Goal: Task Accomplishment & Management: Use online tool/utility

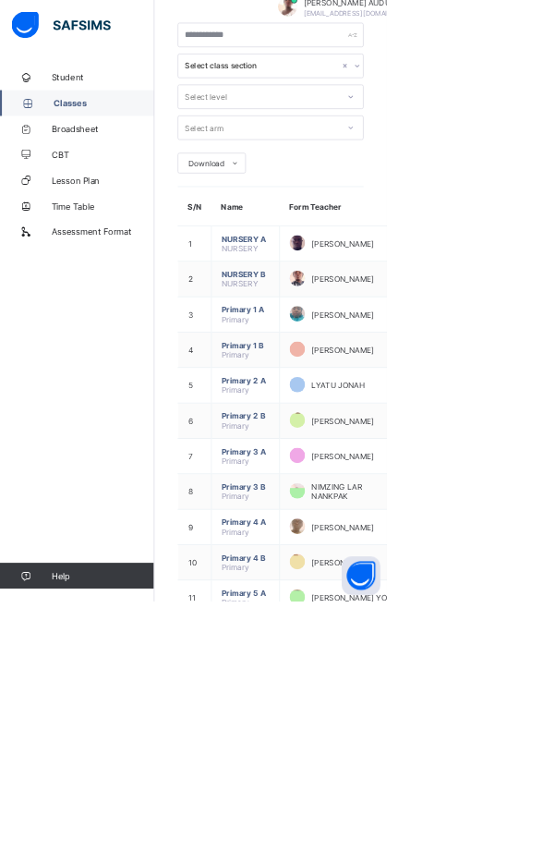
scroll to position [452, 0]
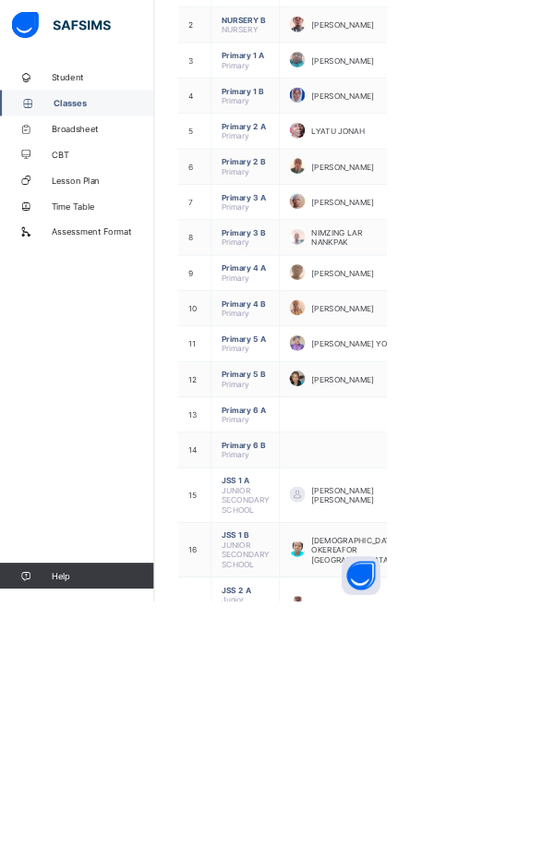
click at [0, 0] on ul "View Class" at bounding box center [0, 0] width 0 height 0
click at [0, 0] on li "View Class" at bounding box center [0, 0] width 0 height 0
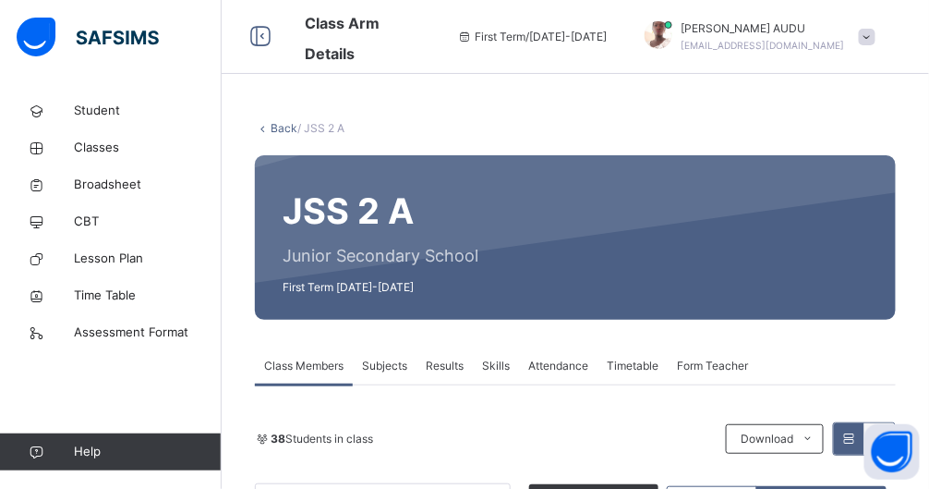
click at [554, 363] on span "Attendance" at bounding box center [558, 366] width 60 height 17
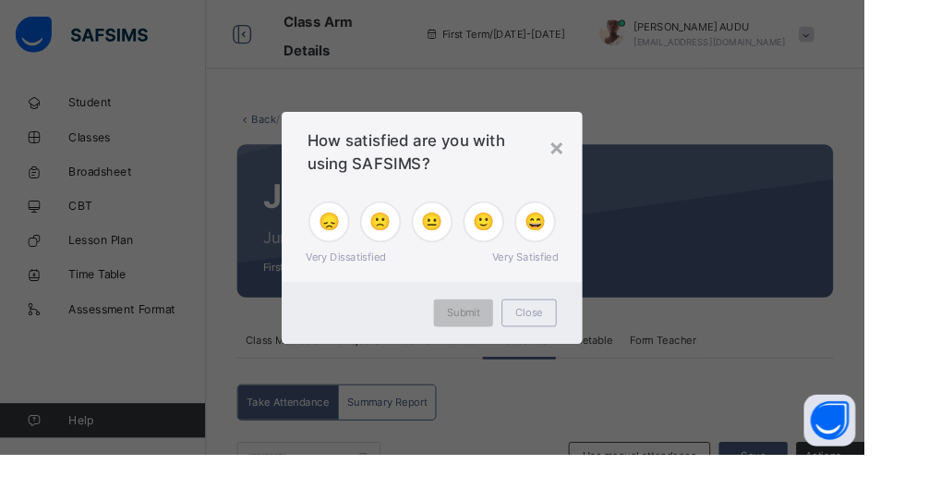
click at [554, 177] on div "×" at bounding box center [599, 158] width 18 height 39
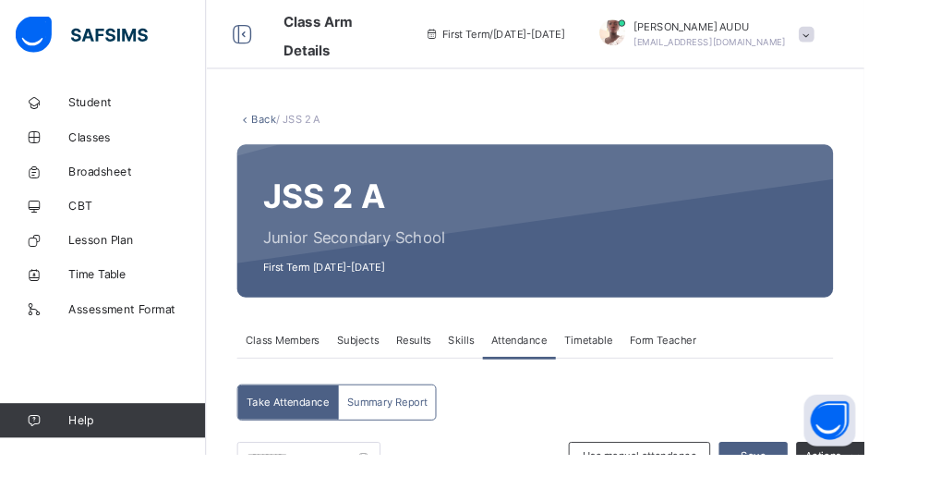
scroll to position [353, 0]
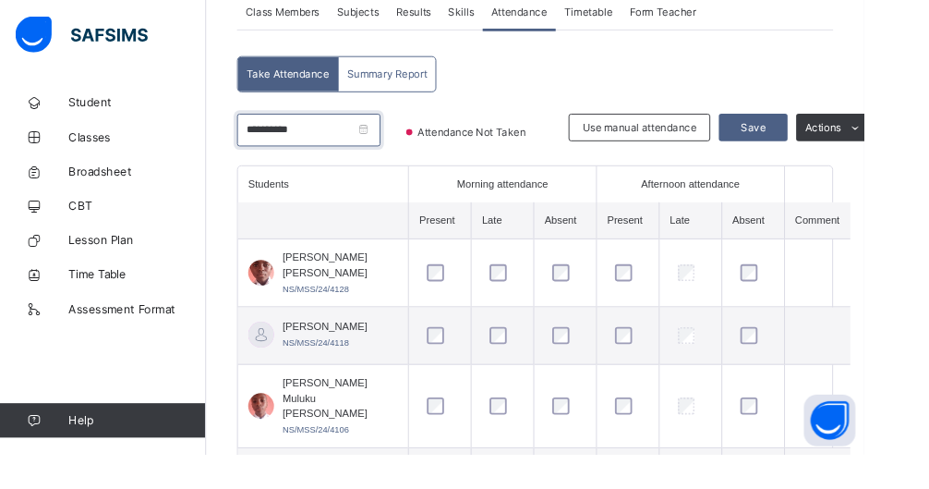
click at [361, 137] on input "**********" at bounding box center [332, 139] width 154 height 35
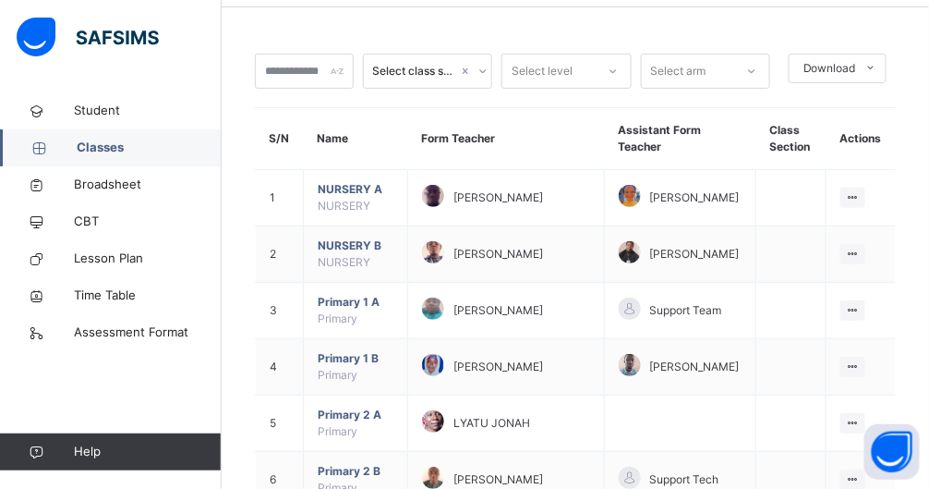
scroll to position [1065, 0]
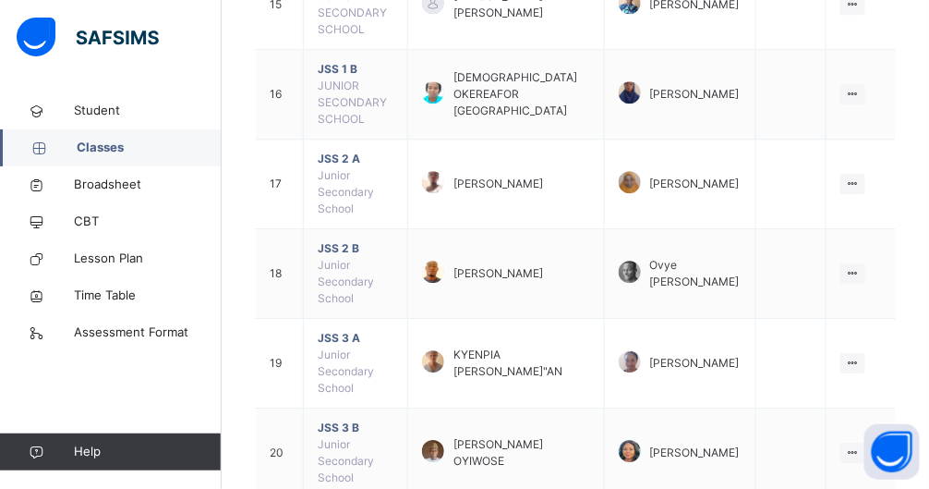
click at [0, 0] on ul "View Class" at bounding box center [0, 0] width 0 height 0
click at [0, 0] on li "View Class" at bounding box center [0, 0] width 0 height 0
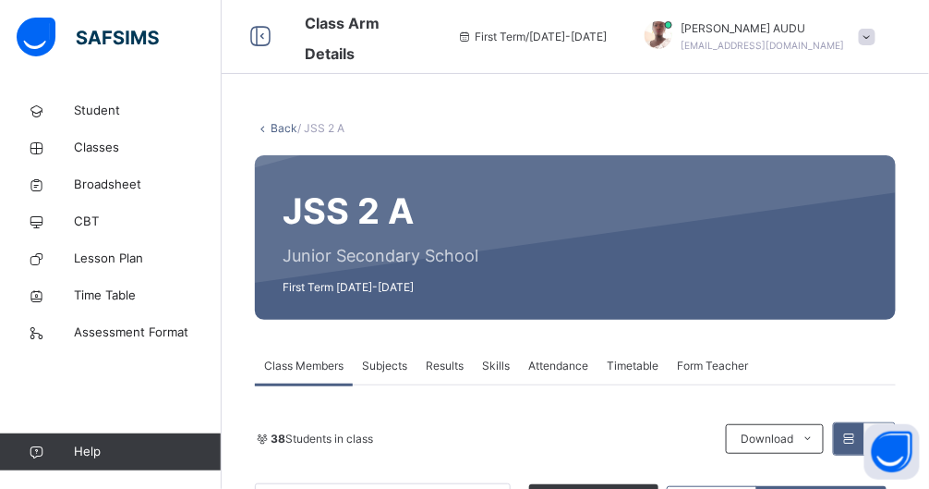
click at [554, 375] on div "Attendance" at bounding box center [558, 365] width 79 height 37
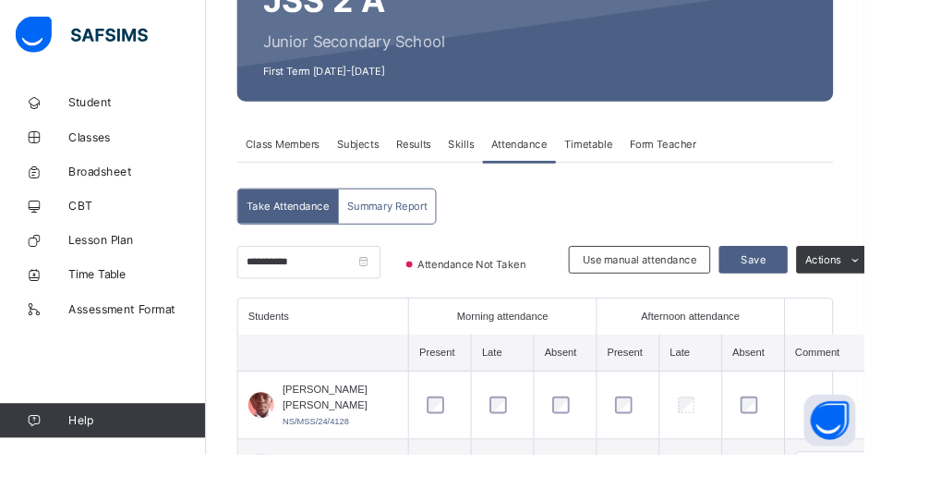
scroll to position [212, 0]
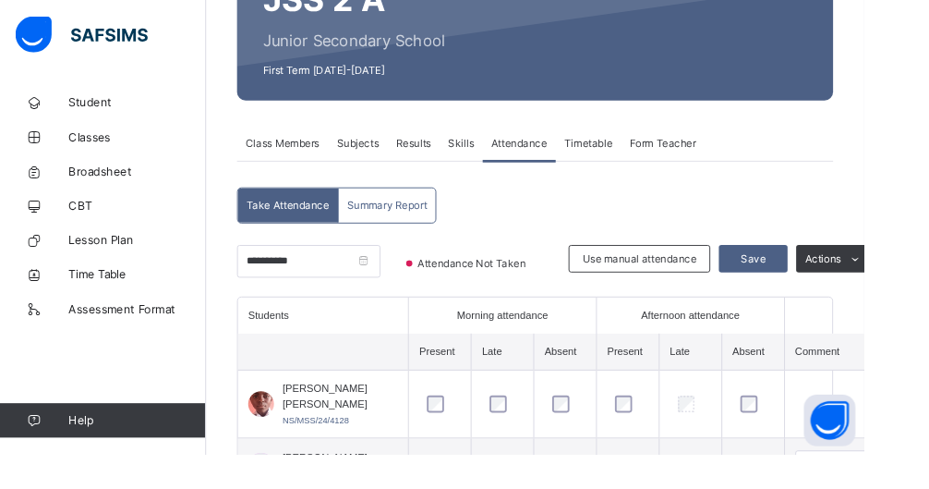
click at [554, 281] on span "Save" at bounding box center [810, 278] width 46 height 17
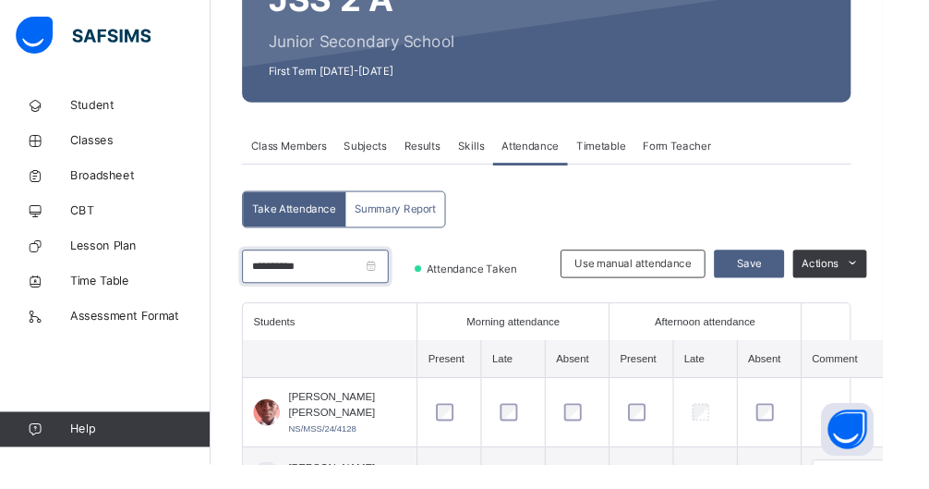
click at [390, 285] on input "**********" at bounding box center [332, 280] width 154 height 35
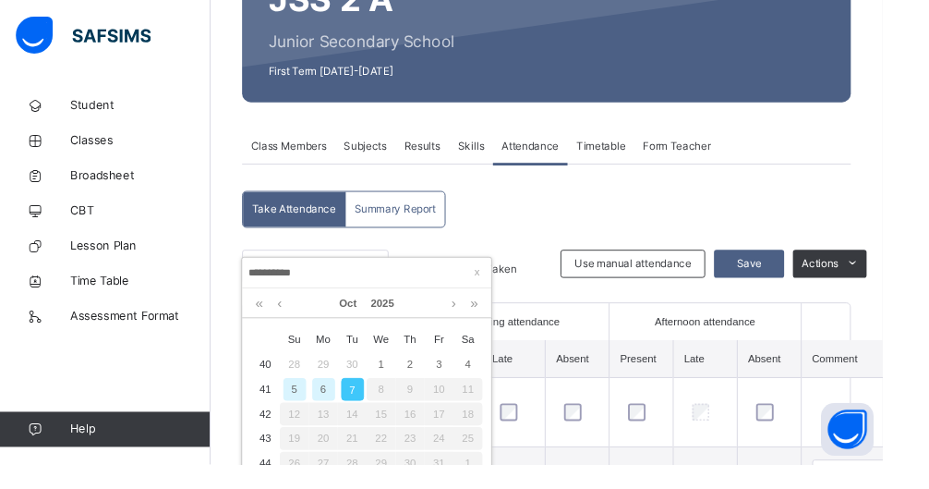
click at [351, 409] on div "6" at bounding box center [341, 410] width 24 height 24
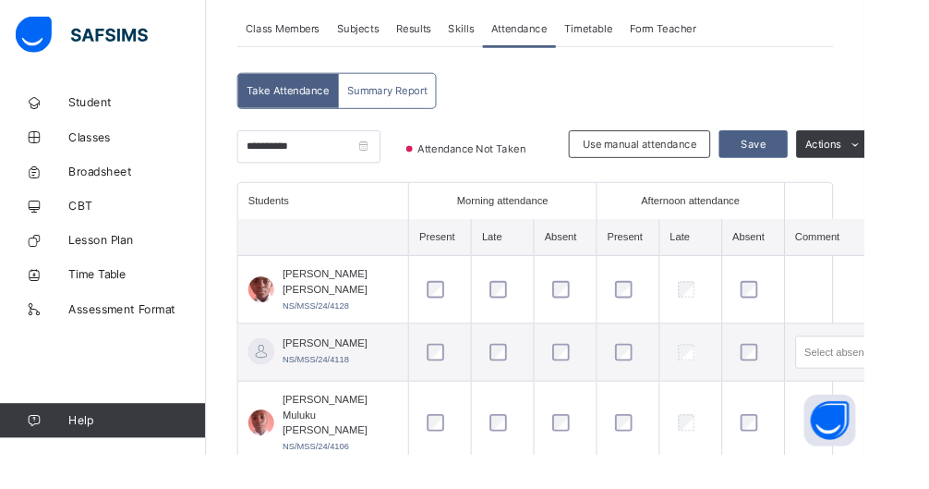
scroll to position [326, 0]
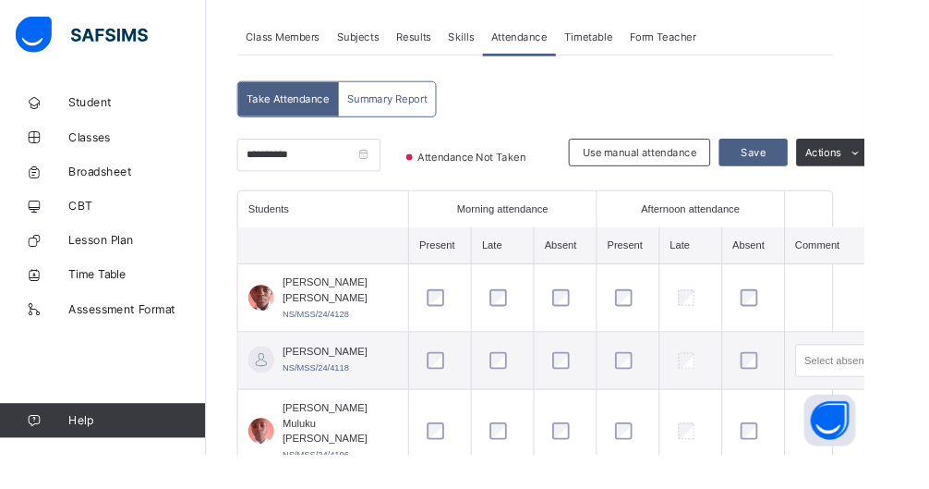
click at [554, 164] on span "Save" at bounding box center [810, 163] width 46 height 17
click at [554, 165] on span "Save" at bounding box center [810, 163] width 46 height 17
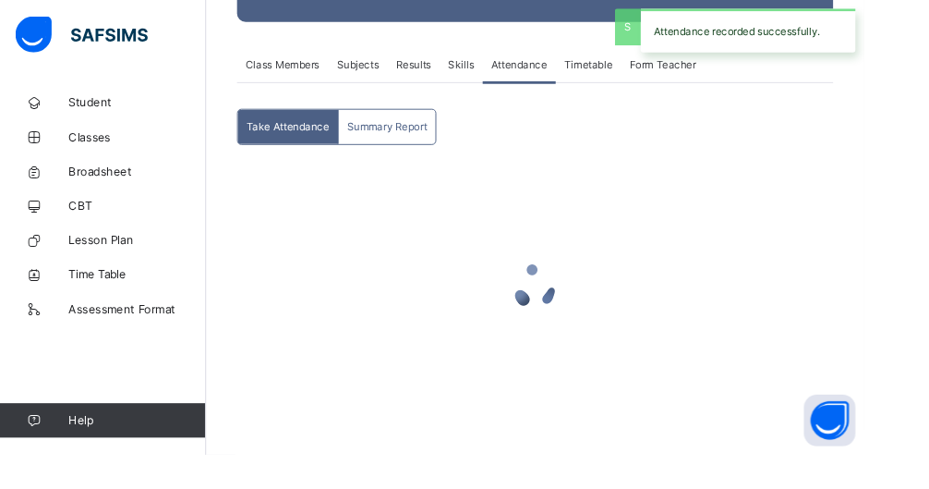
scroll to position [295, 0]
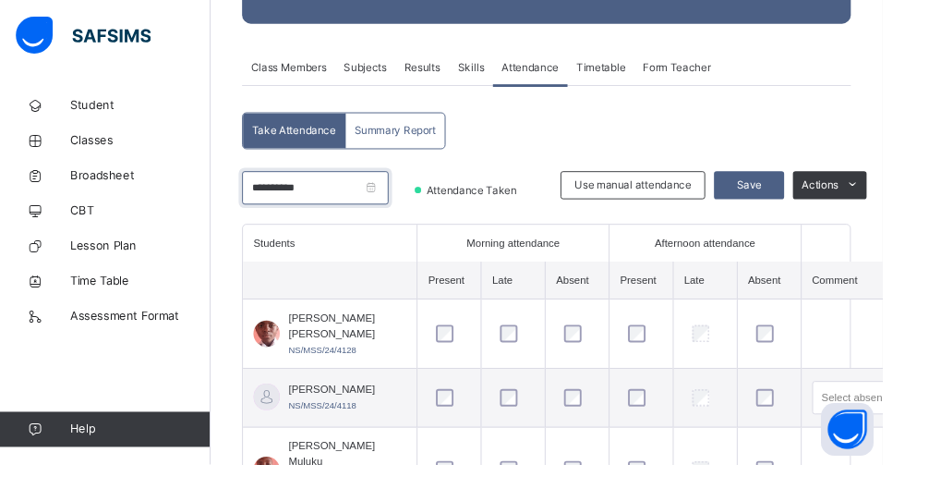
click at [340, 196] on input "**********" at bounding box center [332, 197] width 154 height 35
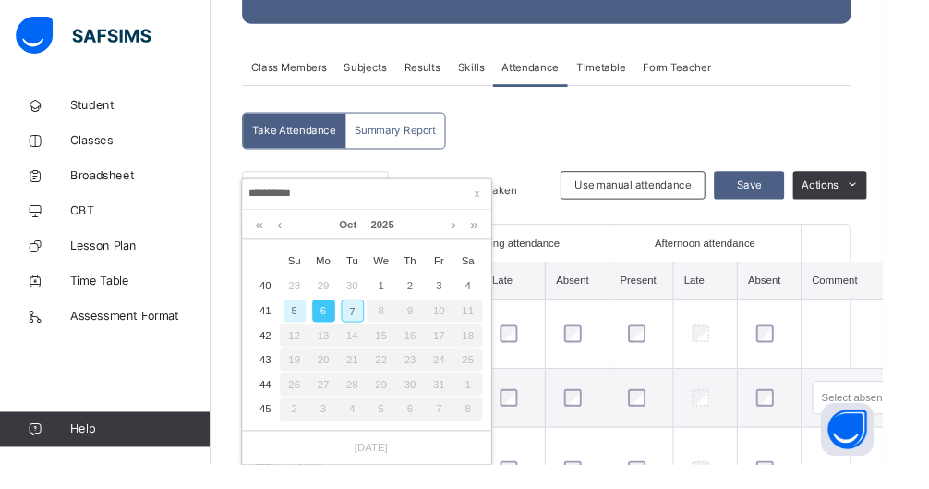
click at [465, 299] on div "3" at bounding box center [463, 301] width 24 height 24
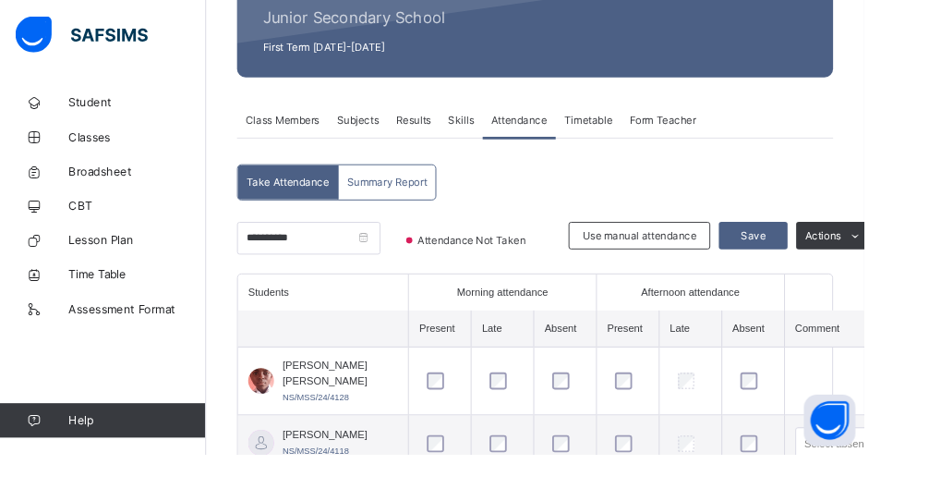
scroll to position [250, 0]
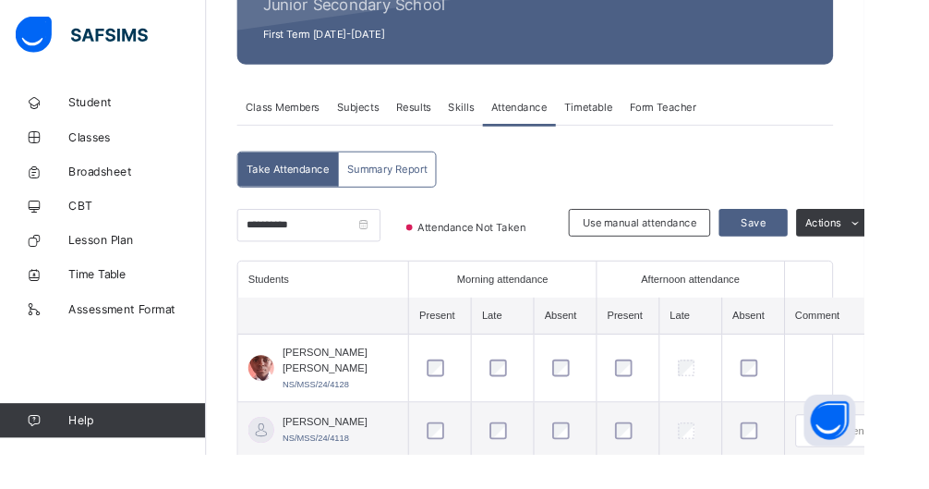
click at [554, 242] on span "Save" at bounding box center [810, 239] width 46 height 17
click at [554, 248] on div "Save" at bounding box center [810, 240] width 74 height 30
click at [554, 238] on span "Save" at bounding box center [810, 239] width 46 height 17
click at [554, 239] on span "Save" at bounding box center [810, 239] width 46 height 17
click at [554, 246] on span "Save" at bounding box center [810, 239] width 46 height 17
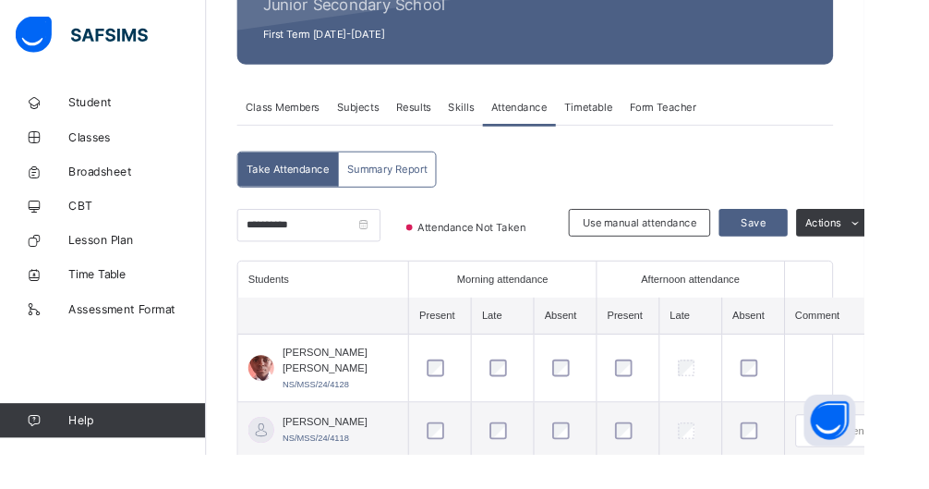
click at [554, 243] on span "Save" at bounding box center [810, 239] width 46 height 17
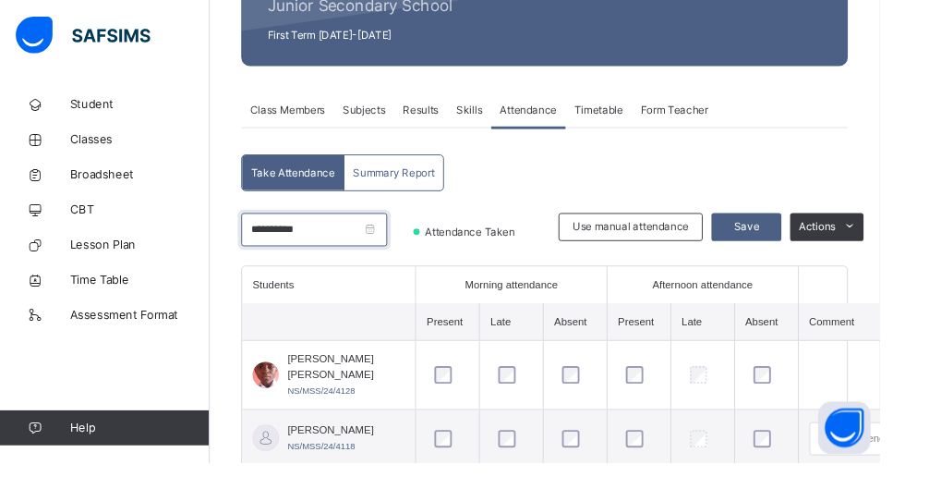
click at [382, 245] on input "**********" at bounding box center [332, 242] width 154 height 35
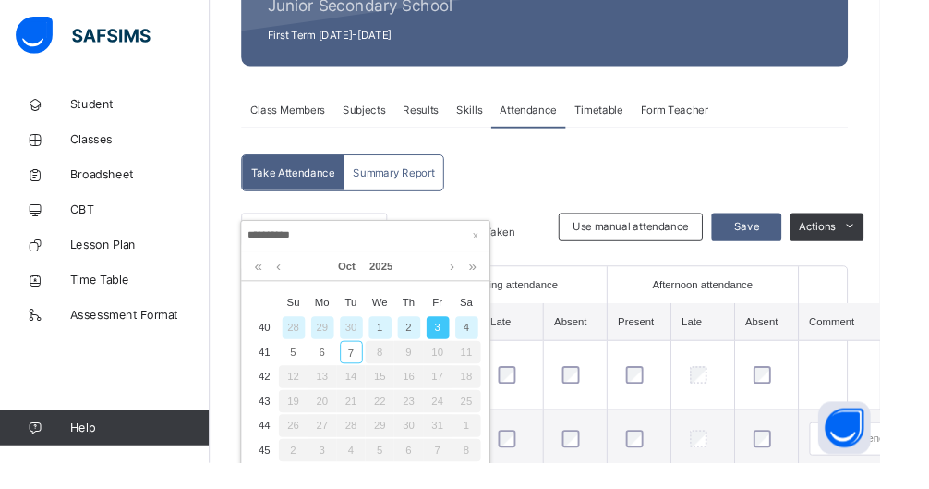
click at [431, 344] on div "2" at bounding box center [432, 346] width 24 height 24
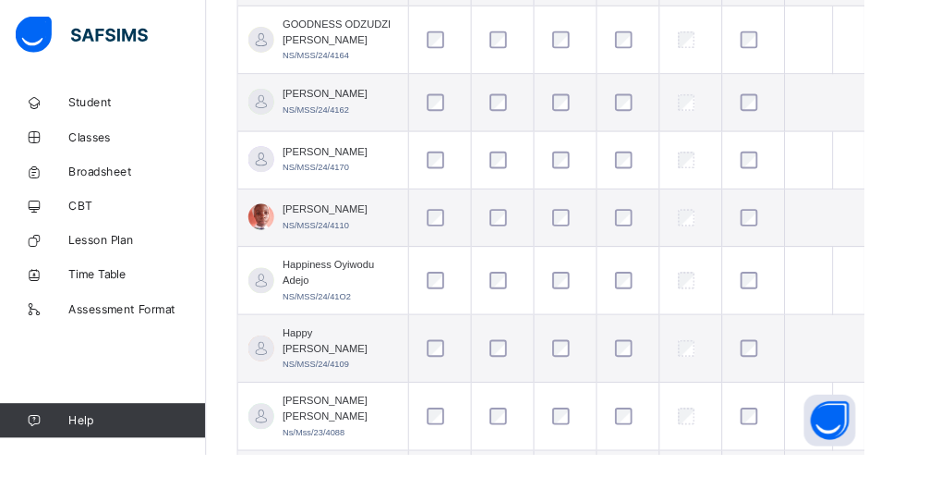
scroll to position [1174, 0]
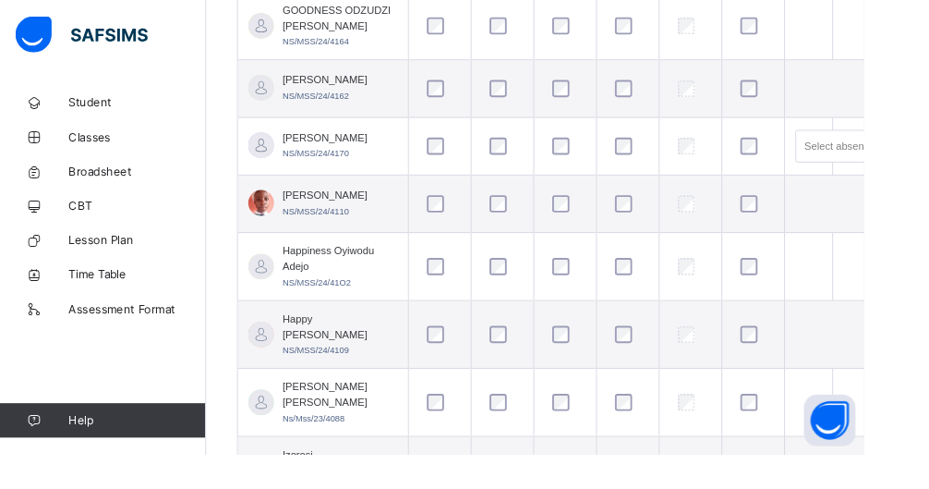
click at [554, 176] on div at bounding box center [810, 157] width 44 height 39
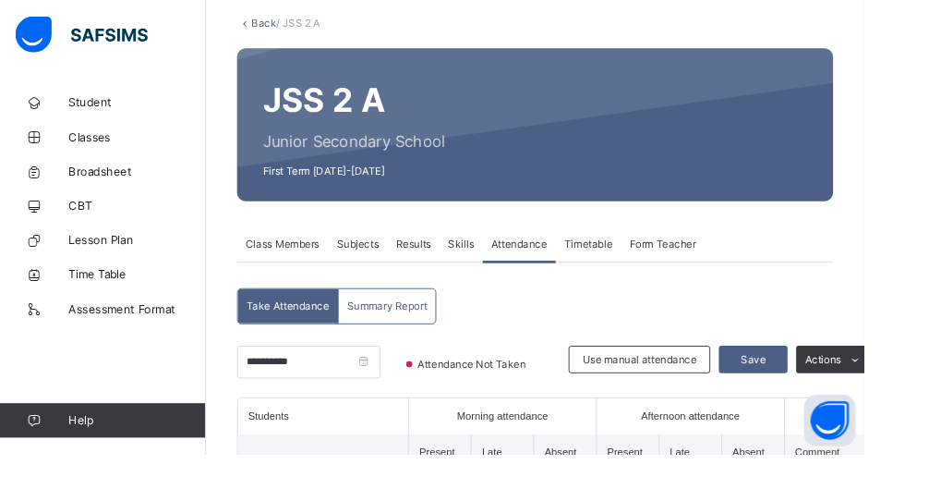
scroll to position [103, 0]
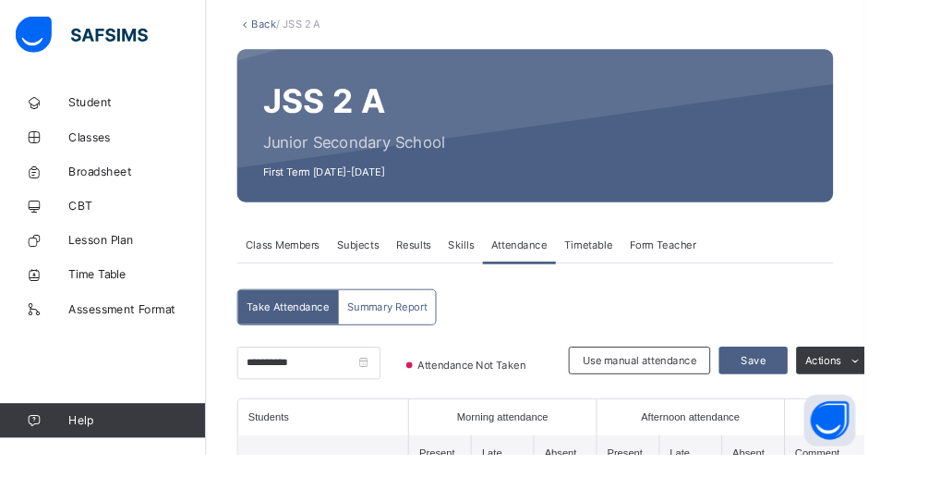
click at [554, 390] on span "Save" at bounding box center [810, 387] width 46 height 17
click at [554, 395] on div "Save" at bounding box center [810, 387] width 74 height 30
click at [554, 384] on span "Save" at bounding box center [810, 387] width 46 height 17
click at [554, 392] on span "Save" at bounding box center [810, 387] width 46 height 17
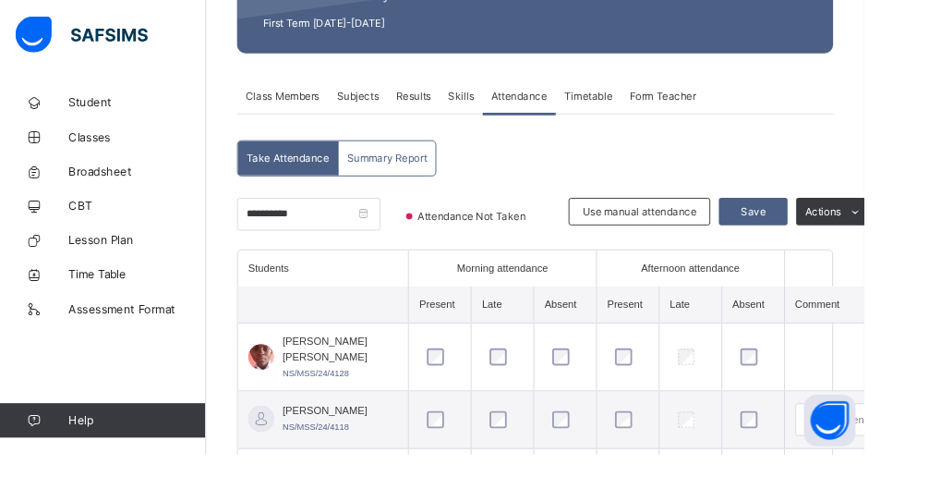
scroll to position [256, 0]
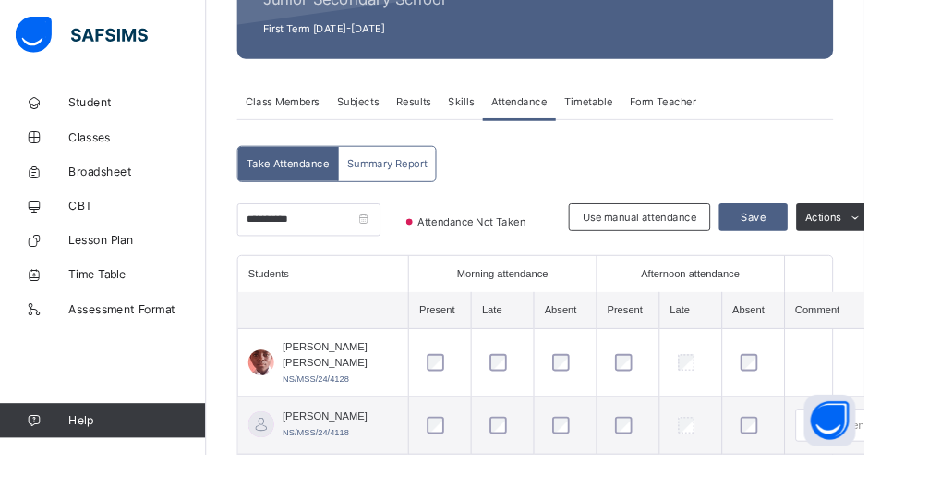
click at [554, 233] on span "Save" at bounding box center [810, 233] width 46 height 17
